Goal: Task Accomplishment & Management: Manage account settings

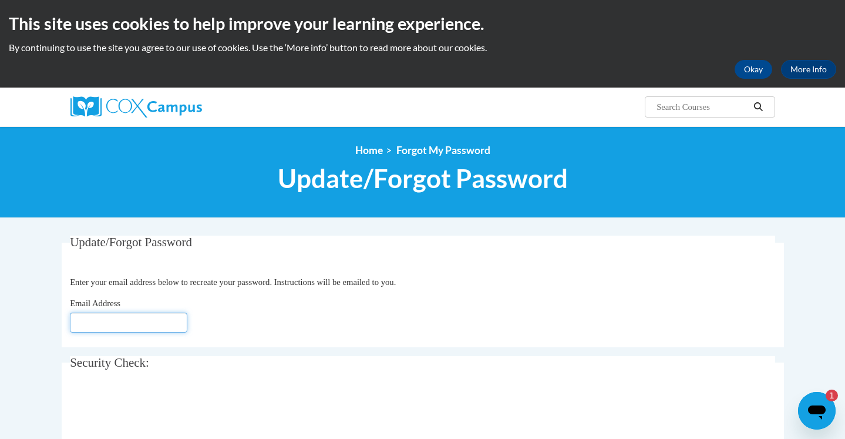
click at [145, 322] on input "Email Address" at bounding box center [128, 322] width 117 height 20
type input "witkegrossmanr@milton.k12.wi.us"
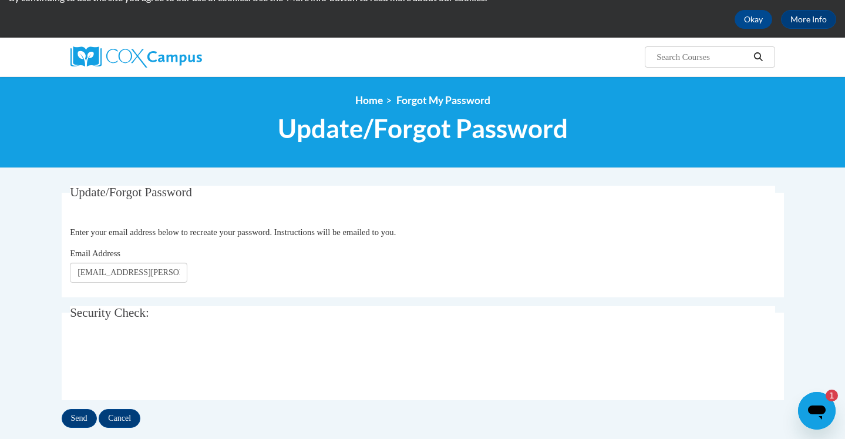
scroll to position [70, 0]
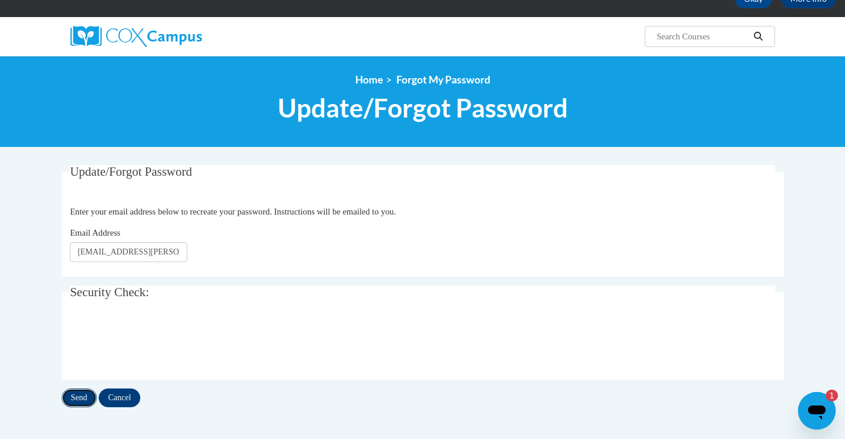
click at [86, 398] on input "Send" at bounding box center [79, 397] width 35 height 19
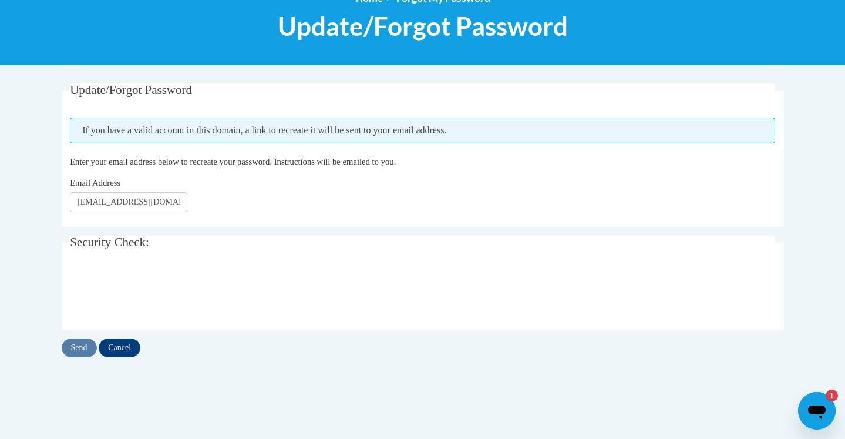
scroll to position [161, 0]
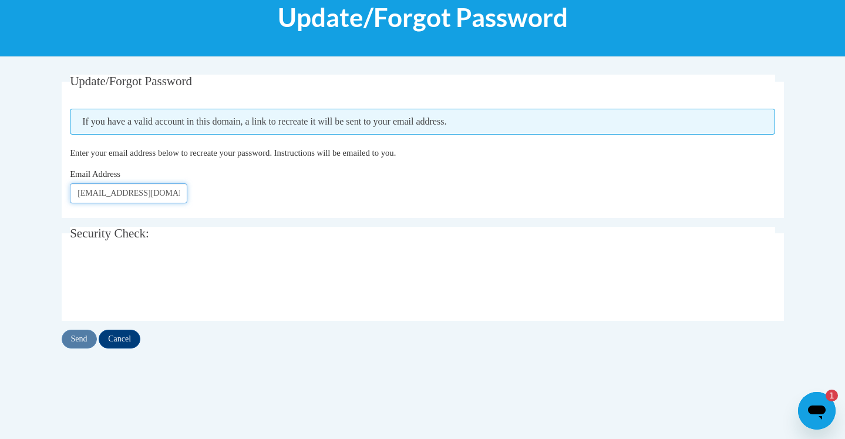
click at [186, 197] on input "witkegrossmanr@milton.k12.wi.us" at bounding box center [128, 193] width 117 height 20
click at [184, 194] on input "witkegrossmanr@milton.k12.wi.us" at bounding box center [128, 193] width 117 height 20
click at [181, 194] on input "witkegrossmanr@milton.k12.wi.us" at bounding box center [128, 193] width 117 height 20
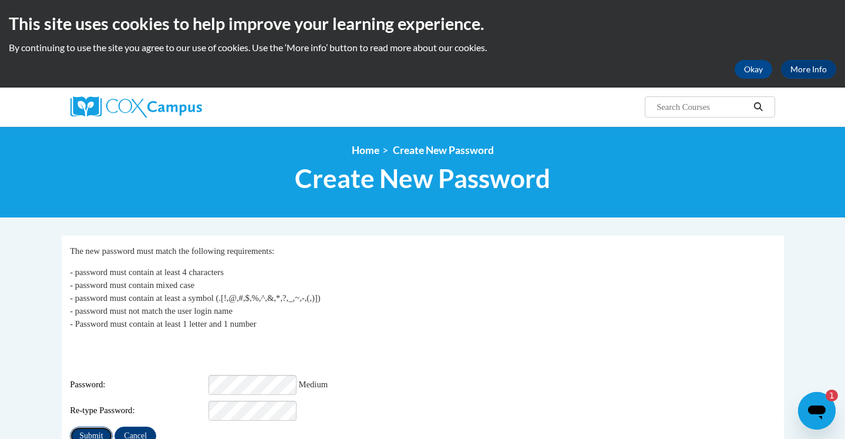
click at [96, 426] on input "Submit" at bounding box center [91, 435] width 42 height 19
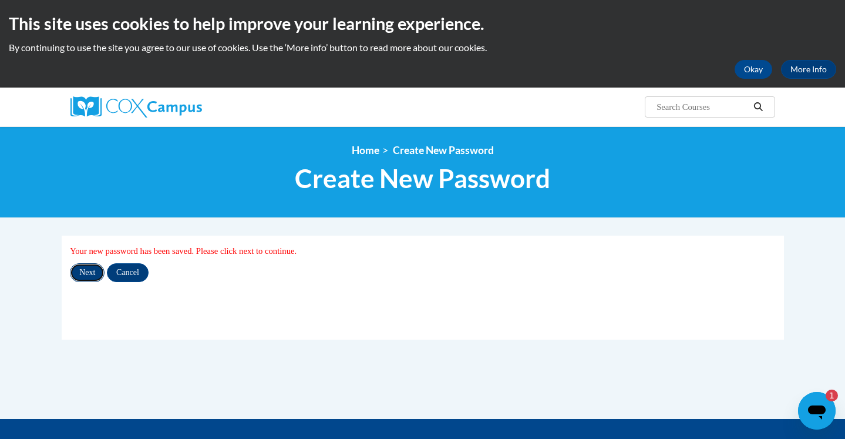
click at [91, 275] on input "Next" at bounding box center [87, 272] width 35 height 19
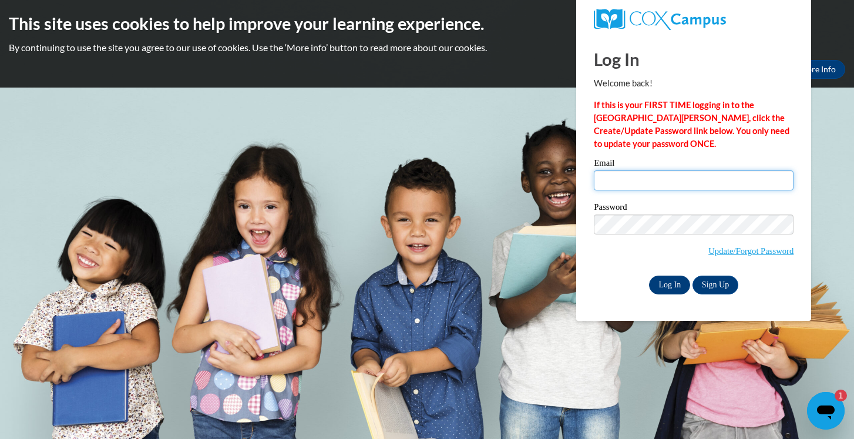
type input "[EMAIL_ADDRESS][PERSON_NAME][DOMAIN_NAME]"
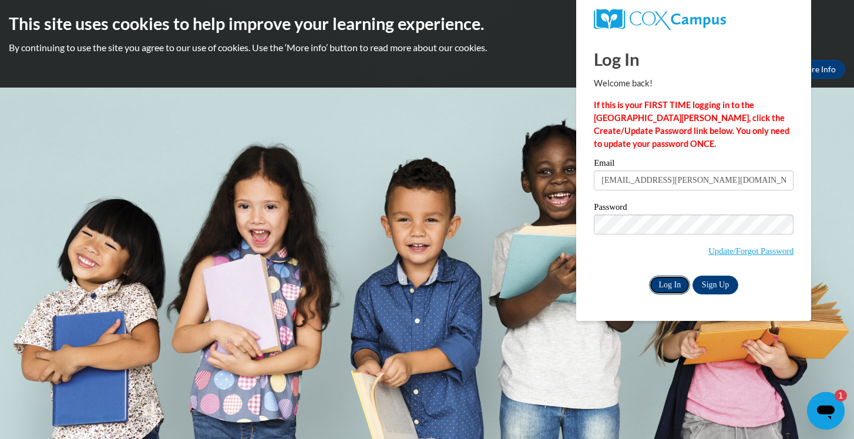
click at [668, 282] on input "Log In" at bounding box center [669, 284] width 41 height 19
